Goal: Task Accomplishment & Management: Manage account settings

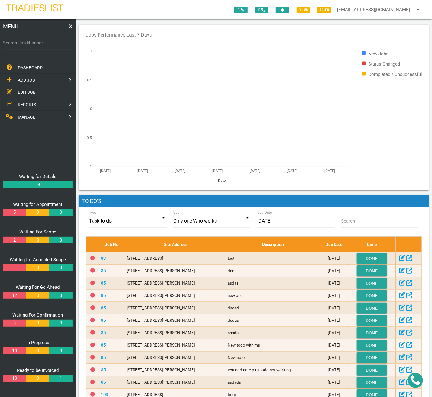
click at [46, 65] on link "DASHBOARD" at bounding box center [38, 67] width 78 height 12
click at [38, 91] on link "EDIT JOB" at bounding box center [38, 92] width 78 height 12
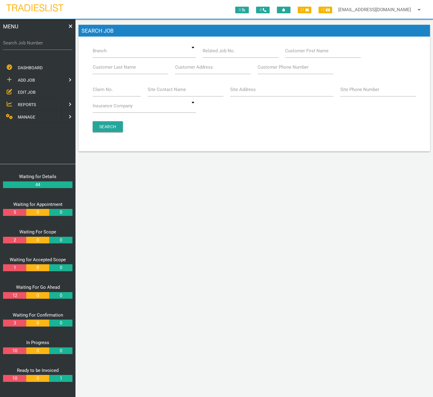
click at [44, 76] on link "ADD JOB" at bounding box center [30, 80] width 63 height 12
click at [36, 42] on label "Search Job Number" at bounding box center [37, 43] width 69 height 7
click at [36, 42] on input "Search Job Number" at bounding box center [37, 43] width 69 height 14
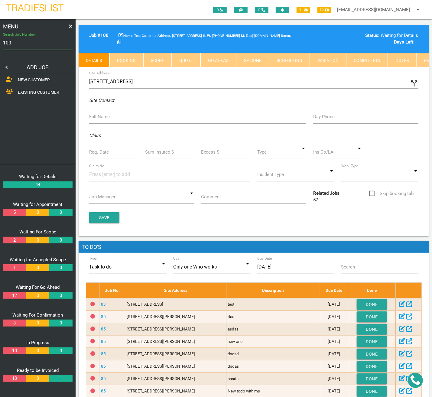
click at [41, 43] on input "100" at bounding box center [37, 43] width 69 height 14
type input "101"
click at [41, 43] on input "101" at bounding box center [37, 43] width 69 height 14
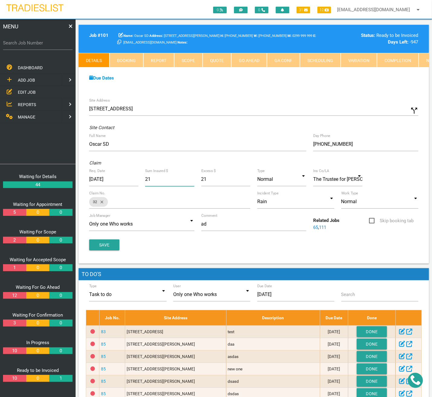
click at [154, 185] on input "21" at bounding box center [169, 179] width 49 height 14
type input "22"
click at [106, 250] on button "Save" at bounding box center [104, 244] width 30 height 11
click at [127, 63] on link "Booking" at bounding box center [126, 60] width 34 height 15
select select "8"
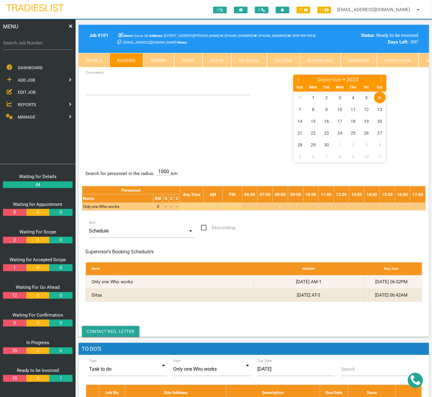
click at [193, 208] on icon at bounding box center [191, 206] width 3 height 4
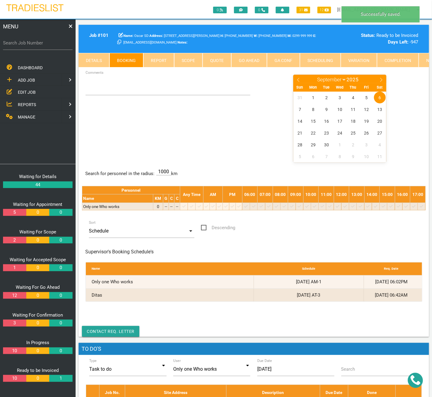
click at [169, 64] on link "Report" at bounding box center [158, 60] width 31 height 15
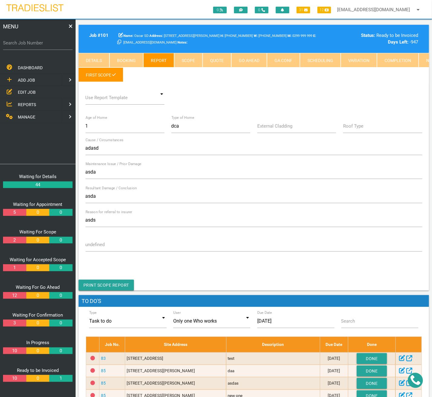
click at [186, 58] on link "Scope" at bounding box center [188, 60] width 28 height 15
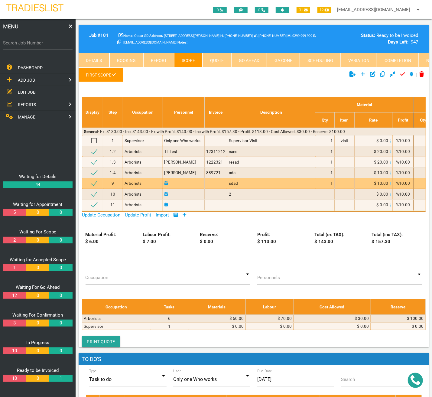
click at [168, 185] on icon at bounding box center [166, 183] width 4 height 4
select select "8"
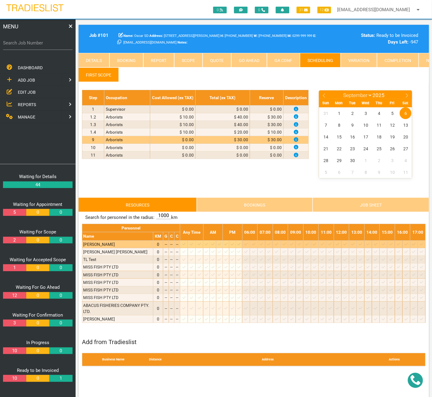
click at [193, 246] on icon at bounding box center [191, 244] width 3 height 4
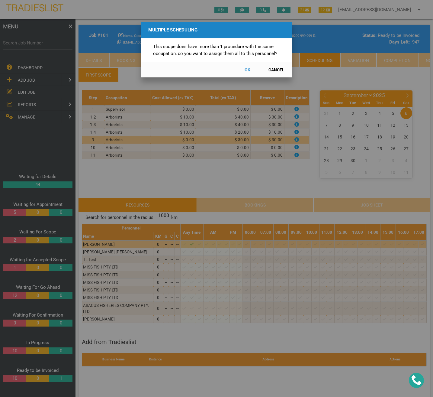
click at [247, 67] on button "OK" at bounding box center [247, 69] width 27 height 11
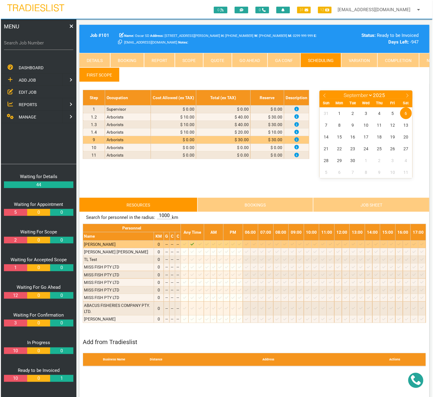
scroll to position [19, 0]
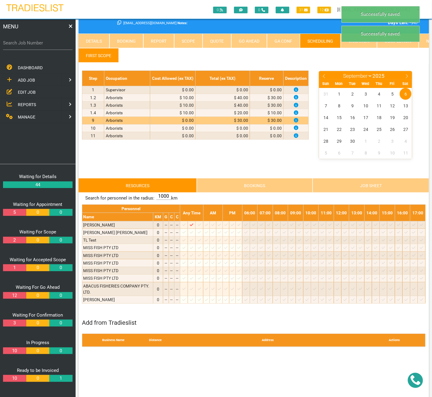
click at [136, 46] on link "Booking" at bounding box center [126, 41] width 34 height 15
select select "8"
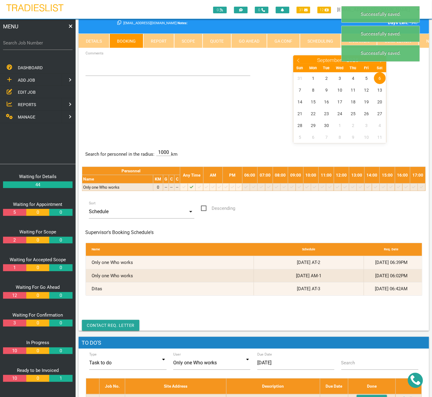
click at [186, 41] on link "Scope" at bounding box center [188, 41] width 28 height 15
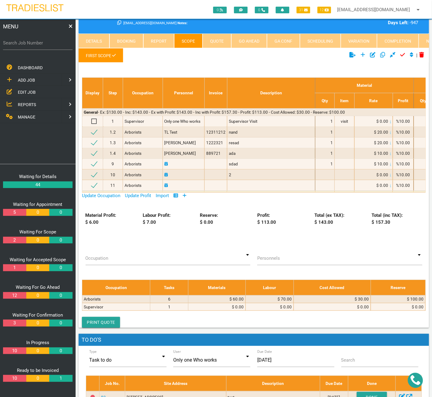
click at [211, 44] on link "Quote" at bounding box center [216, 41] width 29 height 15
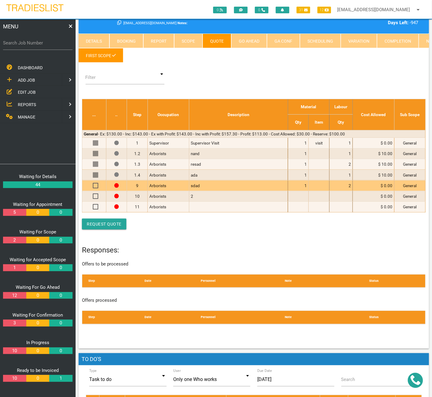
click at [96, 187] on span at bounding box center [98, 186] width 11 height 8
click at [95, 185] on input "checkbox" at bounding box center [94, 183] width 4 height 4
checkbox input "true"
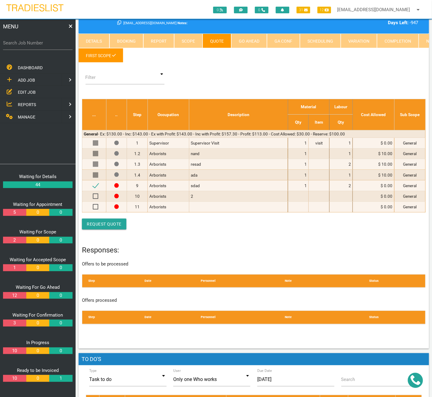
click at [237, 37] on link "Go Ahead" at bounding box center [249, 41] width 36 height 15
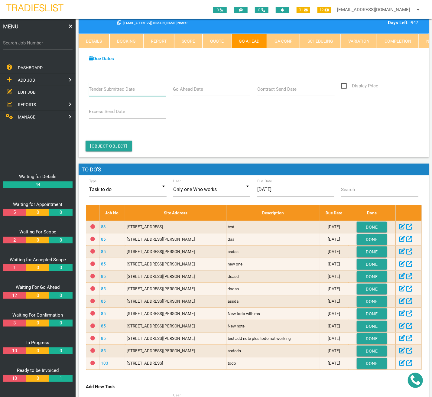
click at [146, 93] on input "Tender Submitted Date" at bounding box center [127, 89] width 77 height 14
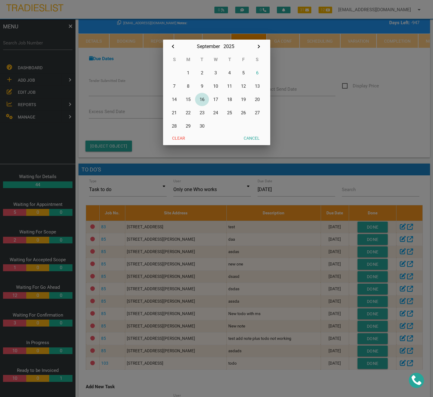
click at [207, 99] on button "16" at bounding box center [202, 99] width 14 height 13
type input "16/09/2025"
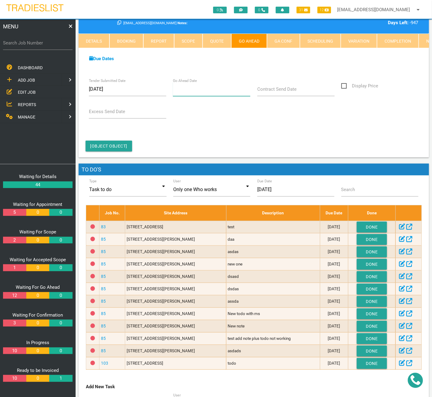
click at [195, 96] on input "Go Ahead Date" at bounding box center [211, 89] width 77 height 14
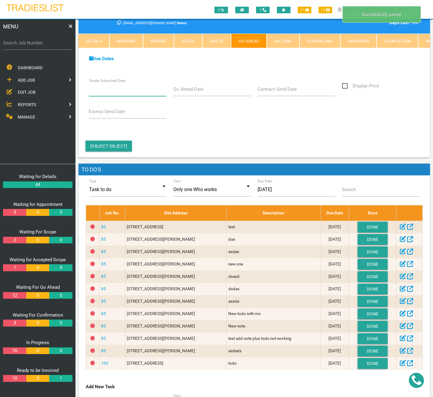
click at [150, 92] on input "Tender Submitted Date" at bounding box center [128, 89] width 78 height 14
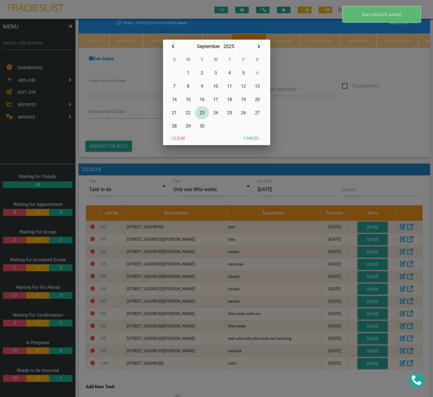
click at [200, 113] on button "23" at bounding box center [202, 112] width 14 height 13
type input "[DATE]"
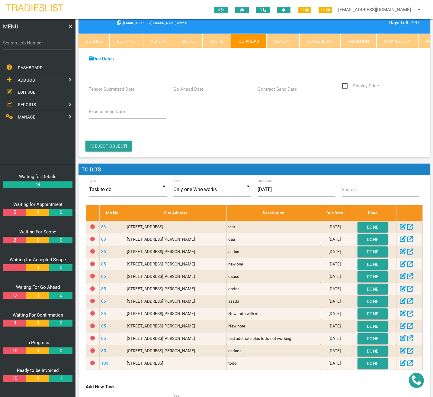
click at [183, 141] on form "Tender Submitted Date Go Ahead Date Contract Send Date Display Price Excess Sen…" at bounding box center [254, 116] width 338 height 69
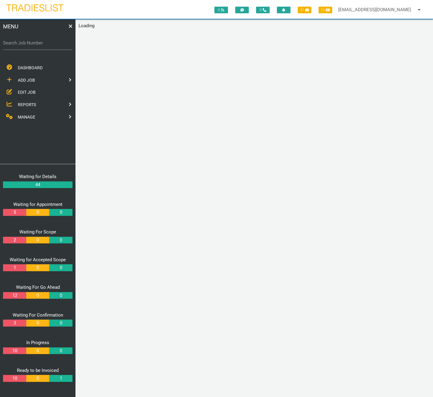
click at [353, 156] on div "0 0 31 12 [EMAIL_ADDRESS][DOMAIN_NAME] arrow_drop_down Account Preferences Logo…" at bounding box center [255, 207] width 358 height 377
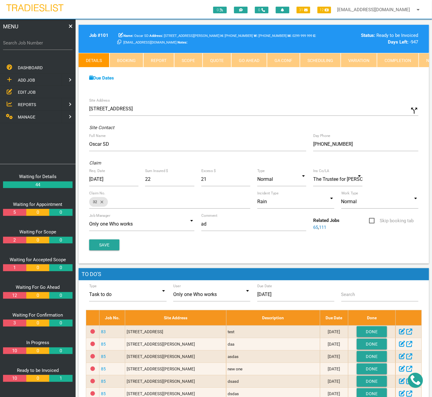
click at [240, 63] on link "Go Ahead" at bounding box center [249, 60] width 36 height 15
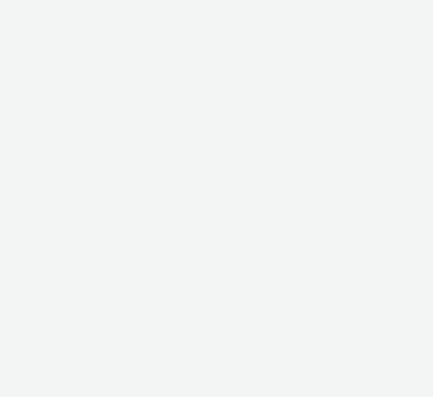
click at [285, 0] on html at bounding box center [216, 0] width 433 height 0
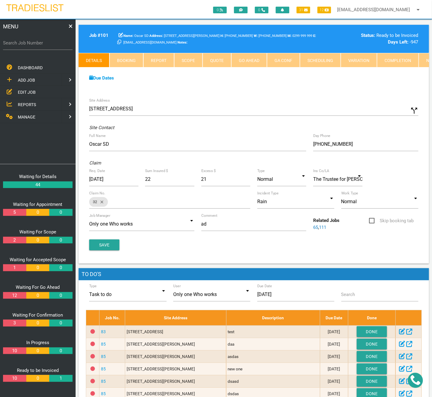
click at [245, 59] on link "Go Ahead" at bounding box center [249, 60] width 36 height 15
click at [252, 54] on link "Go Ahead" at bounding box center [249, 60] width 36 height 15
click at [245, 59] on link "Go Ahead" at bounding box center [249, 60] width 36 height 15
click at [223, 98] on div "Site Address [STREET_ADDRESS] call_split Custom Address Street [GEOGRAPHIC_DATA…" at bounding box center [254, 179] width 350 height 169
click at [250, 63] on link "Go Ahead" at bounding box center [249, 60] width 36 height 15
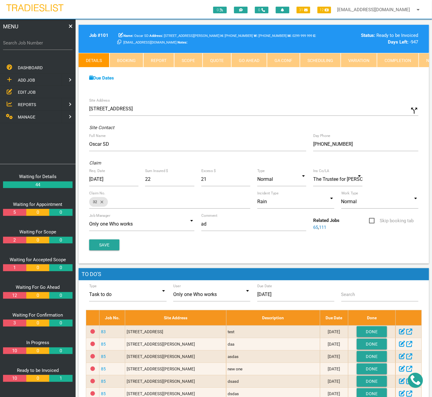
click at [349, 95] on div "Due Dates Waiting for Appointment From 29/10/2022 To 11/11/2022 Waiting For Sco…" at bounding box center [254, 80] width 350 height 27
drag, startPoint x: 307, startPoint y: 95, endPoint x: 300, endPoint y: 94, distance: 7.3
click at [307, 95] on div "Due Dates Waiting for Appointment From 29/10/2022 To 11/11/2022 Waiting For Sco…" at bounding box center [254, 80] width 350 height 27
click at [243, 59] on link "Go Ahead" at bounding box center [249, 60] width 36 height 15
click at [242, 61] on link "Go Ahead" at bounding box center [249, 60] width 36 height 15
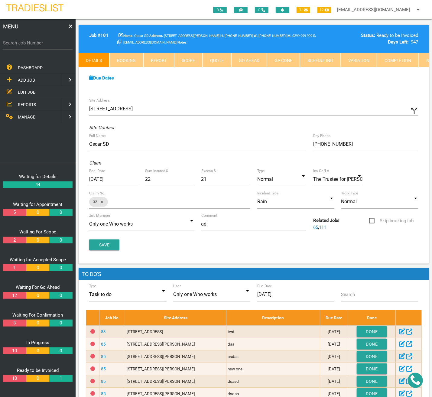
click at [245, 63] on link "Go Ahead" at bounding box center [249, 60] width 36 height 15
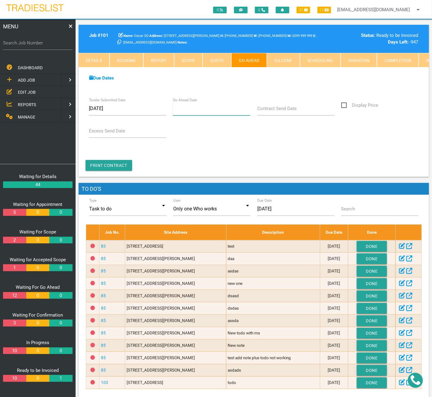
click at [208, 113] on input "Go Ahead Date" at bounding box center [211, 109] width 77 height 14
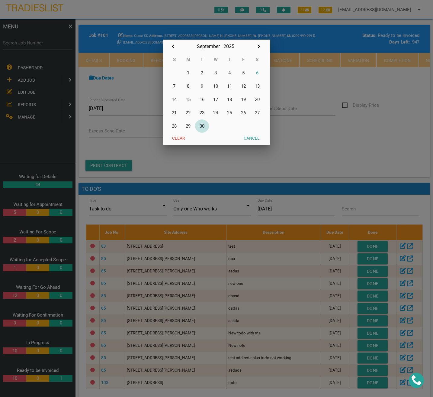
click at [200, 126] on button "30" at bounding box center [202, 125] width 14 height 13
type input "30/09/2025"
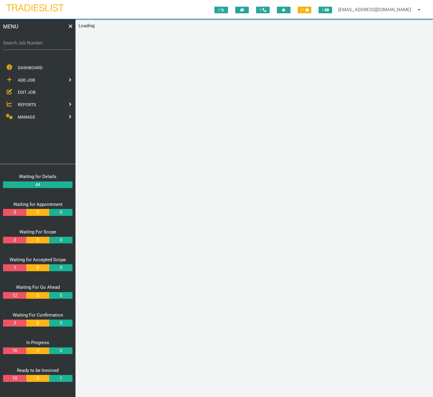
drag, startPoint x: 0, startPoint y: 0, endPoint x: 206, endPoint y: 18, distance: 206.5
click at [206, 18] on div "0 0 31 0 [EMAIL_ADDRESS][DOMAIN_NAME] arrow_drop_down Account Preferences Logout" at bounding box center [216, 9] width 433 height 19
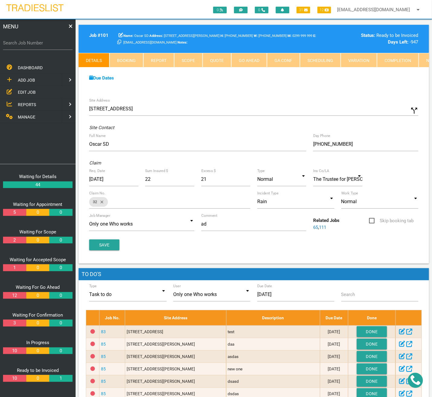
click at [237, 59] on link "Go Ahead" at bounding box center [249, 60] width 36 height 15
click at [253, 62] on link "Go Ahead" at bounding box center [249, 60] width 36 height 15
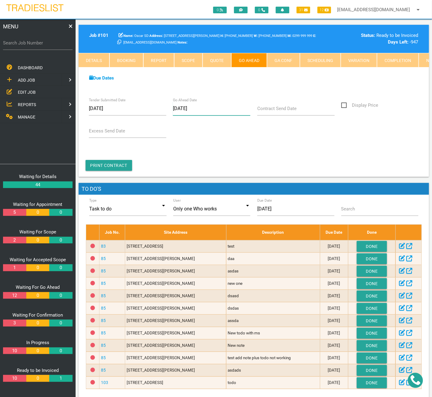
click at [208, 109] on input "[DATE]" at bounding box center [211, 109] width 77 height 14
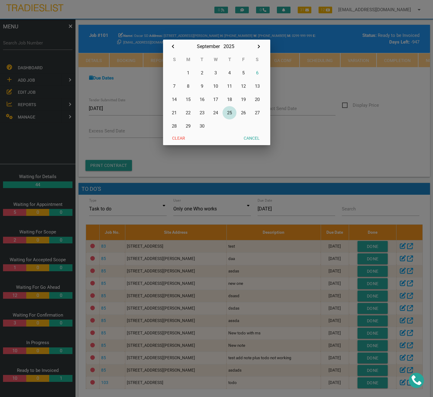
click at [227, 113] on button "25" at bounding box center [230, 112] width 14 height 13
type input "[DATE]"
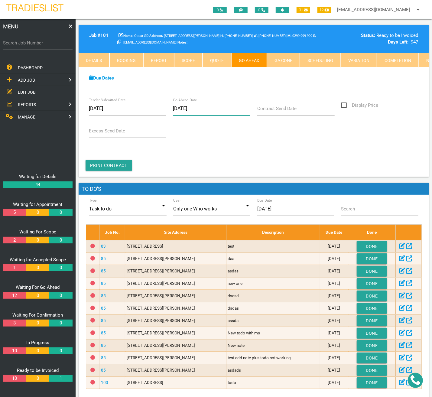
click at [221, 115] on input "[DATE]" at bounding box center [211, 109] width 77 height 14
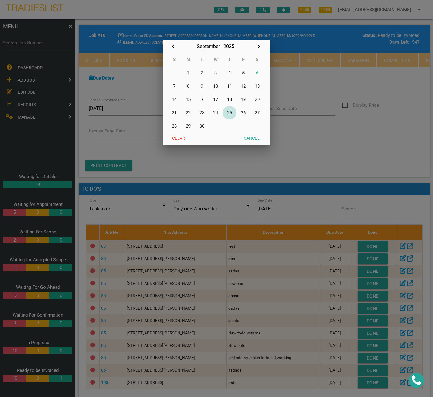
click at [228, 111] on button "25" at bounding box center [230, 112] width 14 height 13
type input "[DATE]"
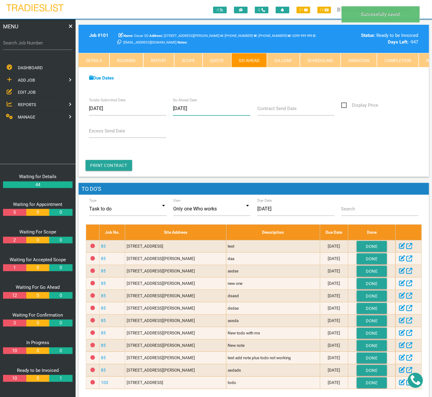
click at [228, 111] on input "[DATE]" at bounding box center [211, 109] width 77 height 14
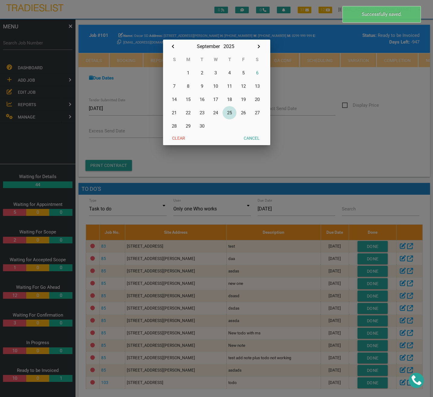
click at [229, 113] on button "25" at bounding box center [230, 112] width 14 height 13
type input "25/09/2025"
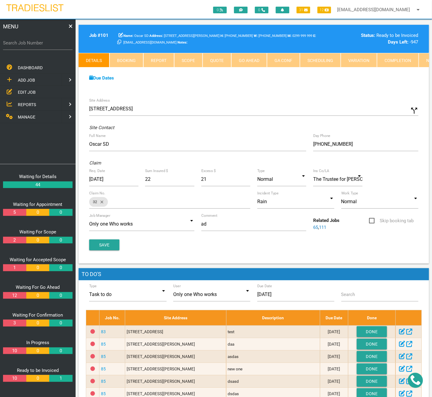
click at [246, 60] on link "Go Ahead" at bounding box center [249, 60] width 36 height 15
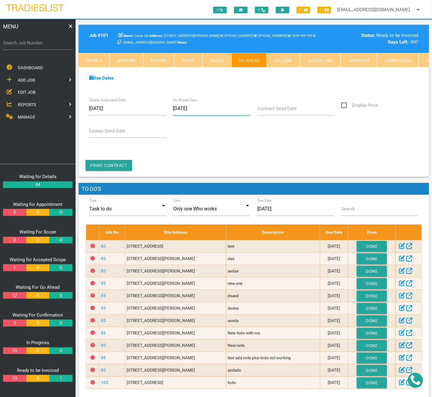
click at [205, 108] on input "[DATE]" at bounding box center [211, 109] width 77 height 14
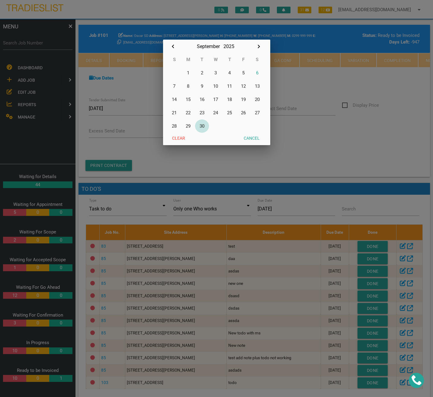
click at [203, 127] on button "30" at bounding box center [202, 125] width 14 height 13
type input "[DATE]"
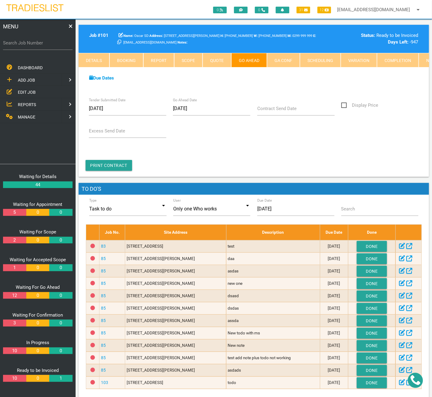
click at [312, 154] on form "Tender Submitted Date 23/09/2025 Go Ahead Date 25/09/2025 Contract Send Date Di…" at bounding box center [253, 136] width 337 height 69
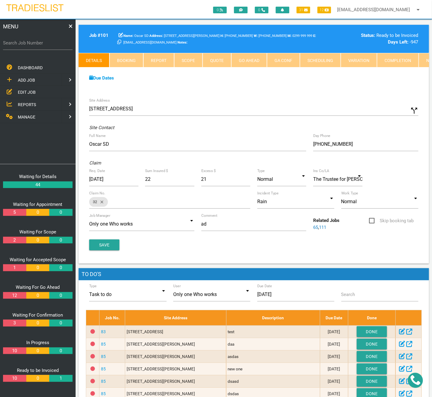
click at [236, 58] on link "Go Ahead" at bounding box center [249, 60] width 36 height 15
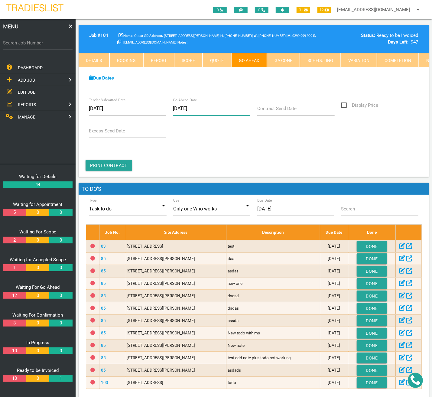
click at [202, 110] on input "[DATE]" at bounding box center [211, 109] width 77 height 14
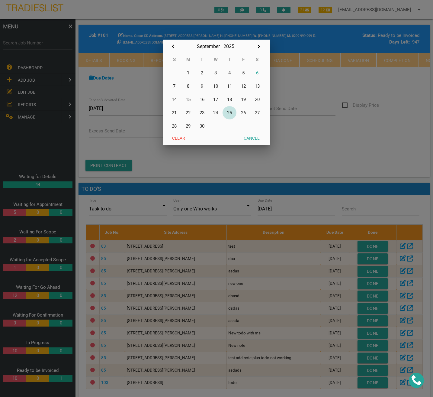
click at [227, 112] on button "25" at bounding box center [230, 112] width 14 height 13
type input "[DATE]"
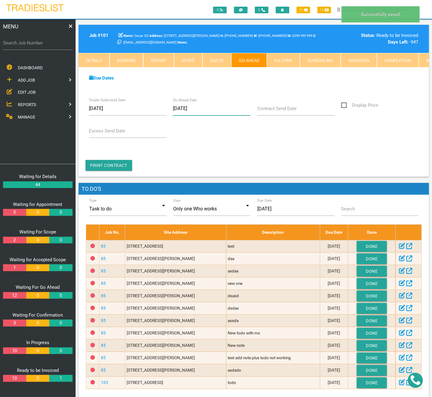
click at [208, 111] on input "[DATE]" at bounding box center [211, 109] width 77 height 14
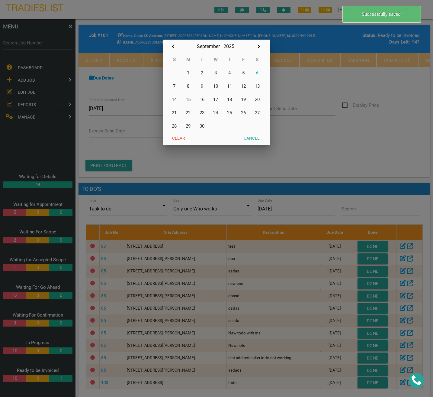
click at [321, 150] on div at bounding box center [216, 149] width 433 height 496
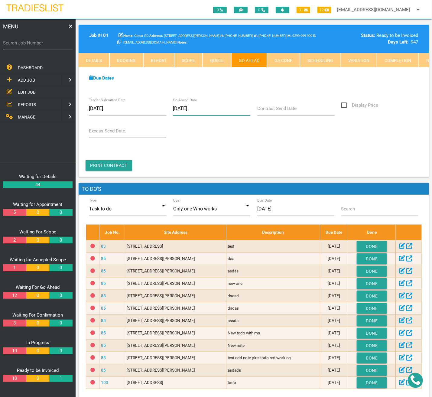
click at [213, 113] on input "[DATE]" at bounding box center [211, 109] width 77 height 14
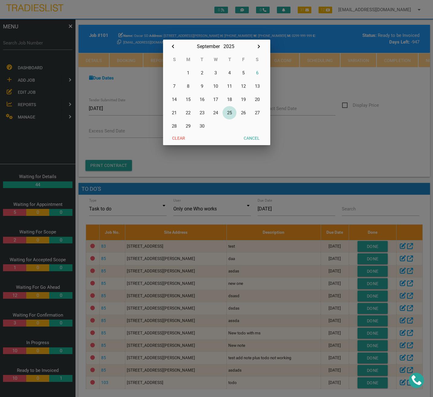
click at [231, 111] on button "25" at bounding box center [230, 112] width 14 height 13
type input "[DATE]"
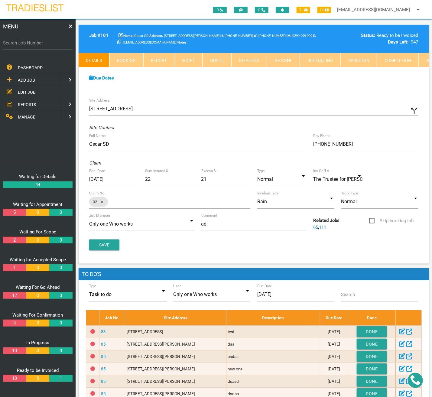
click at [239, 59] on link "Go Ahead" at bounding box center [249, 60] width 36 height 15
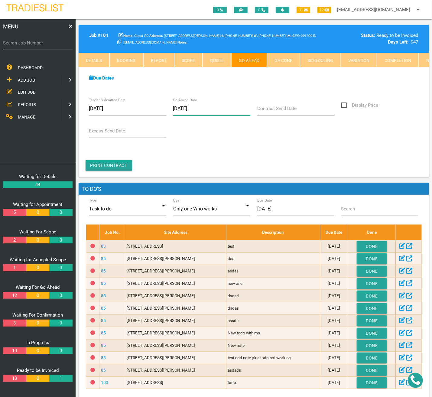
click at [201, 113] on input "[DATE]" at bounding box center [211, 109] width 77 height 14
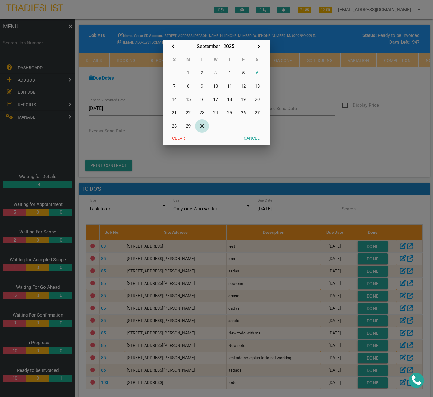
click at [203, 124] on button "30" at bounding box center [202, 125] width 14 height 13
type input "30/09/2025"
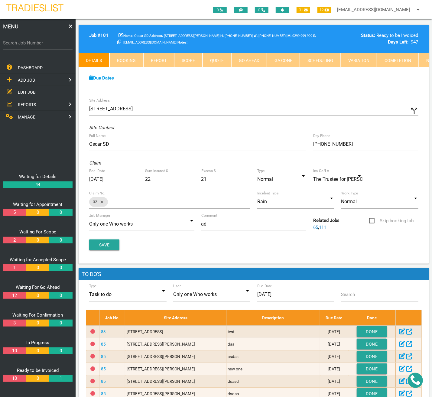
click at [233, 59] on link "Go Ahead" at bounding box center [249, 60] width 36 height 15
click at [244, 63] on link "Go Ahead" at bounding box center [249, 60] width 36 height 15
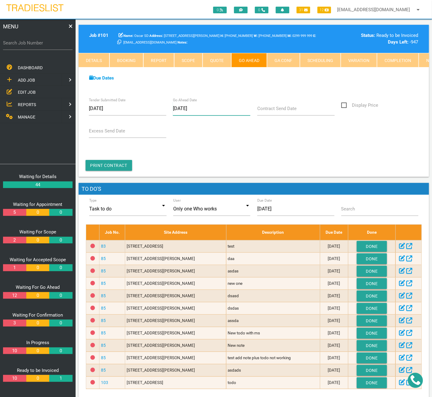
click at [202, 112] on input "[DATE]" at bounding box center [211, 109] width 77 height 14
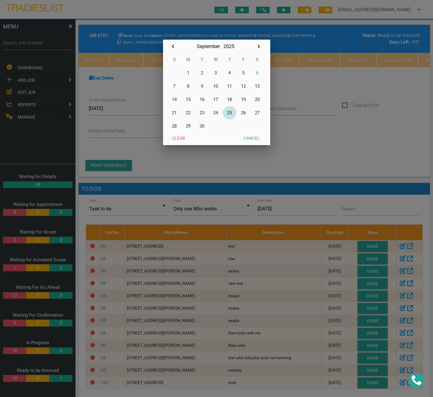
click at [229, 113] on button "25" at bounding box center [230, 112] width 14 height 13
type input "[DATE]"
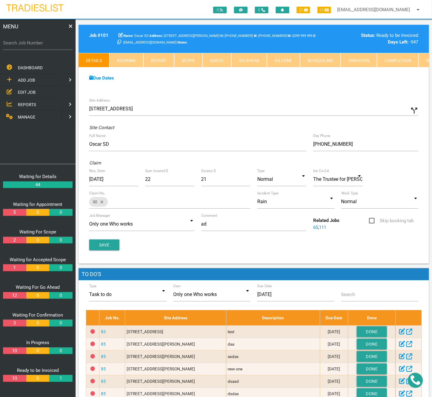
click at [247, 59] on link "Go Ahead" at bounding box center [249, 60] width 36 height 15
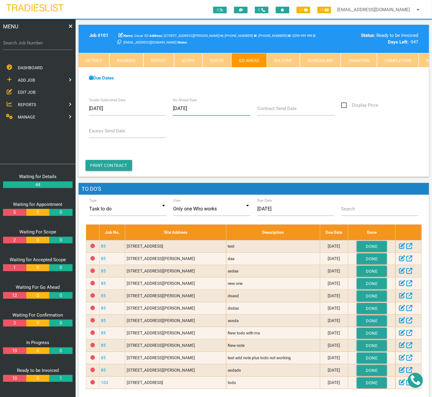
click at [218, 111] on input "25/09/2025" at bounding box center [211, 109] width 77 height 14
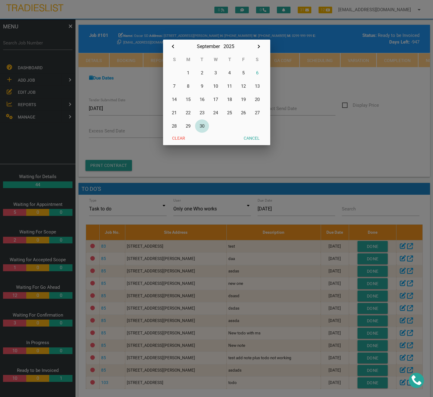
click at [202, 123] on button "30" at bounding box center [202, 125] width 14 height 13
type input "[DATE]"
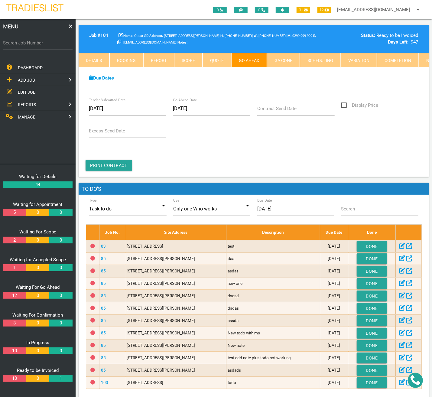
click at [286, 155] on form "Tender Submitted Date Clear Cancel Ok 23/09/2025 Go Ahead Date Clear Cancel Ok …" at bounding box center [253, 136] width 337 height 69
drag, startPoint x: 286, startPoint y: 155, endPoint x: 251, endPoint y: 156, distance: 35.4
click at [251, 156] on form "Tender Submitted Date Clear Cancel Ok 23/09/2025 Go Ahead Date Clear Cancel Ok …" at bounding box center [253, 136] width 337 height 69
click at [241, 164] on form "Tender Submitted Date Clear Cancel Ok 23/09/2025 Go Ahead Date Clear Cancel Ok …" at bounding box center [253, 136] width 337 height 69
click at [314, 164] on form "Tender Submitted Date Clear Cancel Ok 23/09/2025 Go Ahead Date Clear Cancel Ok …" at bounding box center [253, 136] width 337 height 69
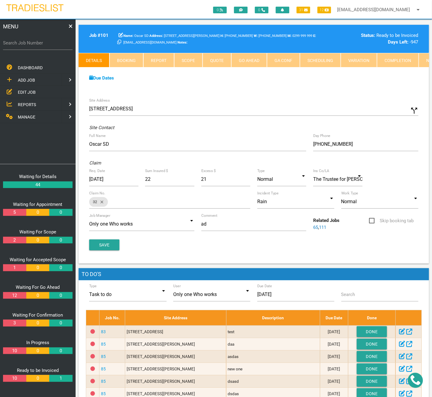
click at [248, 57] on link "Go Ahead" at bounding box center [249, 60] width 36 height 15
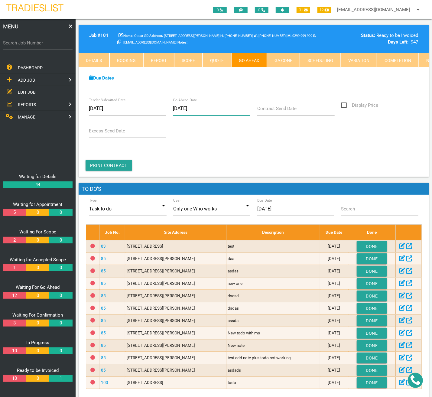
click at [190, 109] on input "[DATE]" at bounding box center [211, 109] width 77 height 14
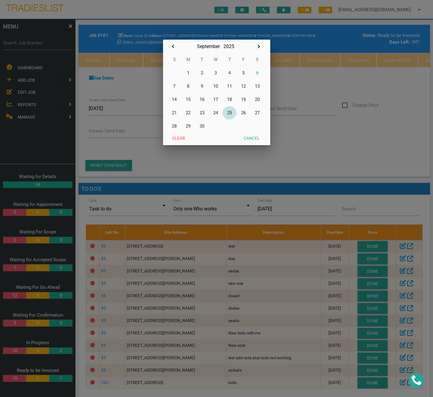
click at [227, 113] on button "25" at bounding box center [230, 112] width 14 height 13
type input "[DATE]"
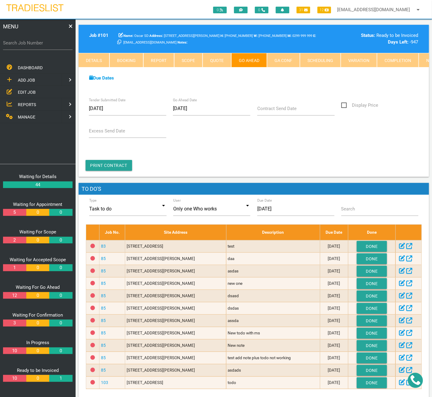
click at [335, 118] on div "Contract Send Date" at bounding box center [296, 110] width 84 height 16
click at [358, 140] on div "Excess Send Date" at bounding box center [253, 132] width 337 height 16
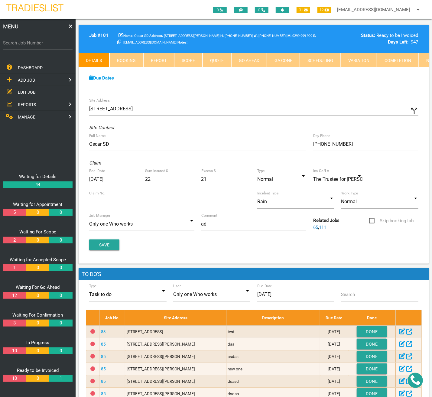
click at [240, 65] on link "Go Ahead" at bounding box center [249, 60] width 36 height 15
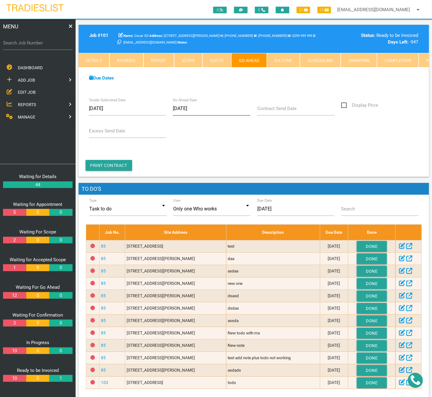
click at [218, 111] on input "[DATE]" at bounding box center [211, 109] width 77 height 14
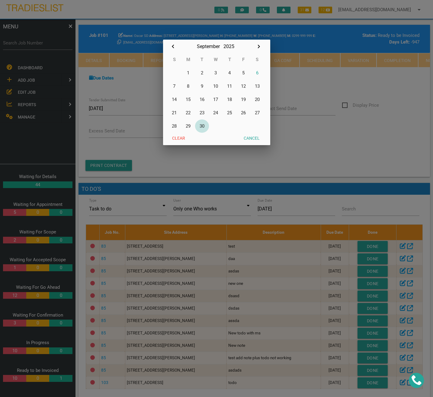
click at [200, 127] on button "30" at bounding box center [202, 125] width 14 height 13
type input "[DATE]"
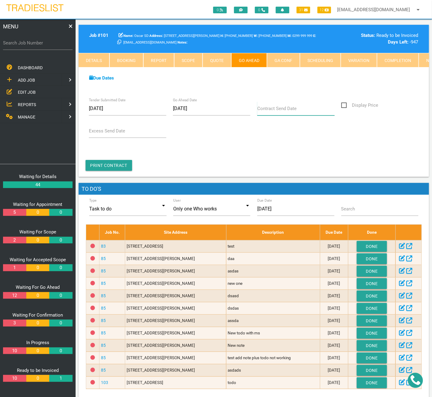
click at [278, 107] on div "Contract Send Date Clear Cancel Ok" at bounding box center [296, 110] width 84 height 16
click at [274, 113] on input "Contract Send Date" at bounding box center [295, 109] width 77 height 14
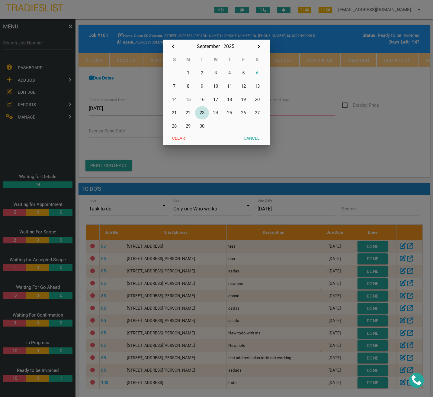
click at [204, 113] on button "23" at bounding box center [202, 112] width 14 height 13
type input "[DATE]"
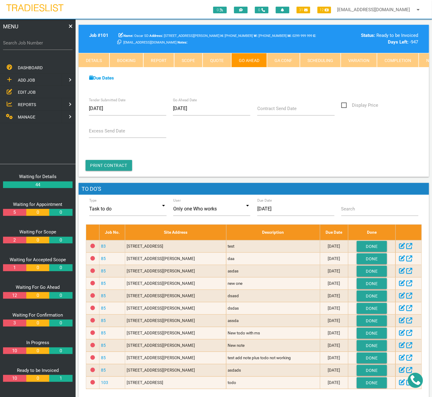
click at [307, 136] on div "Excess Send Date" at bounding box center [253, 132] width 337 height 16
click at [307, 152] on form "Tender Submitted Date [DATE] Go Ahead Date [DATE] Contract Send Date Clear Canc…" at bounding box center [253, 136] width 337 height 69
